Goal: Find specific page/section: Find specific page/section

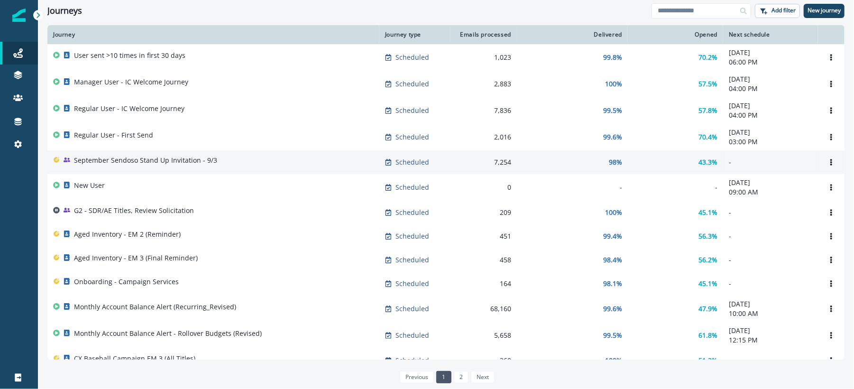
click at [212, 165] on p "September Sendoso Stand Up Invitation - 9/3" at bounding box center [145, 160] width 143 height 9
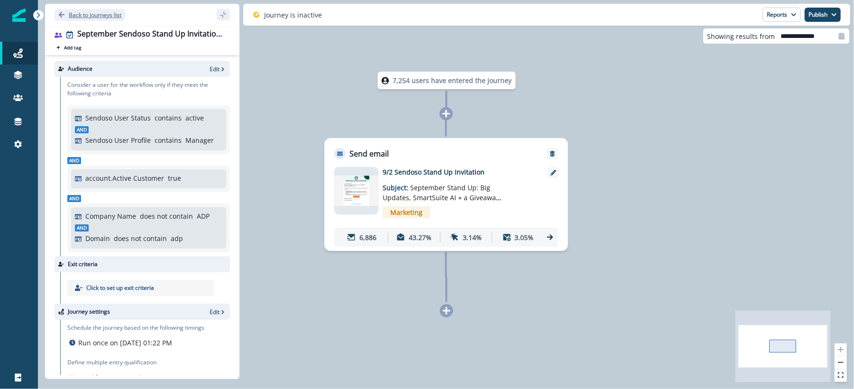
click at [73, 15] on p "Back to journeys list" at bounding box center [95, 15] width 53 height 8
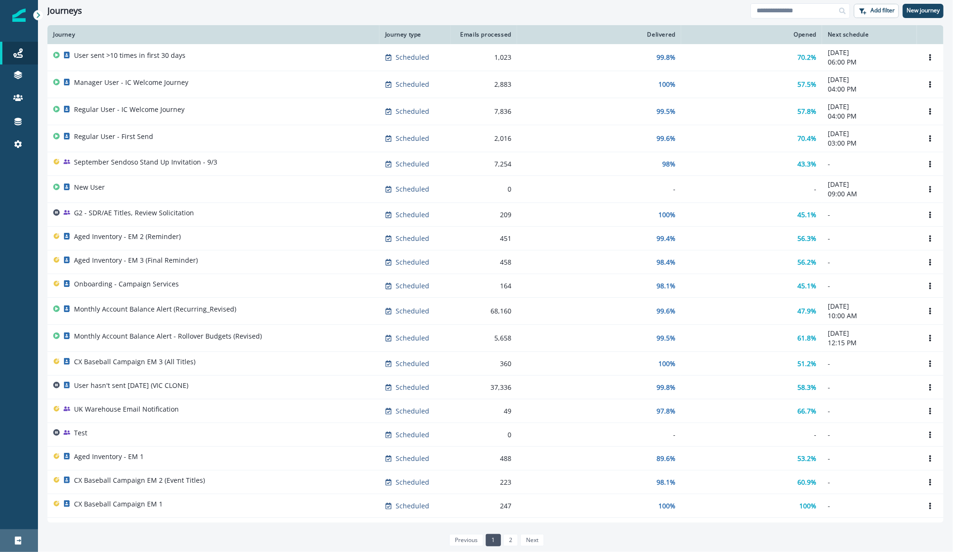
click at [19, 546] on link "Logout" at bounding box center [19, 540] width 38 height 23
